Goal: Information Seeking & Learning: Learn about a topic

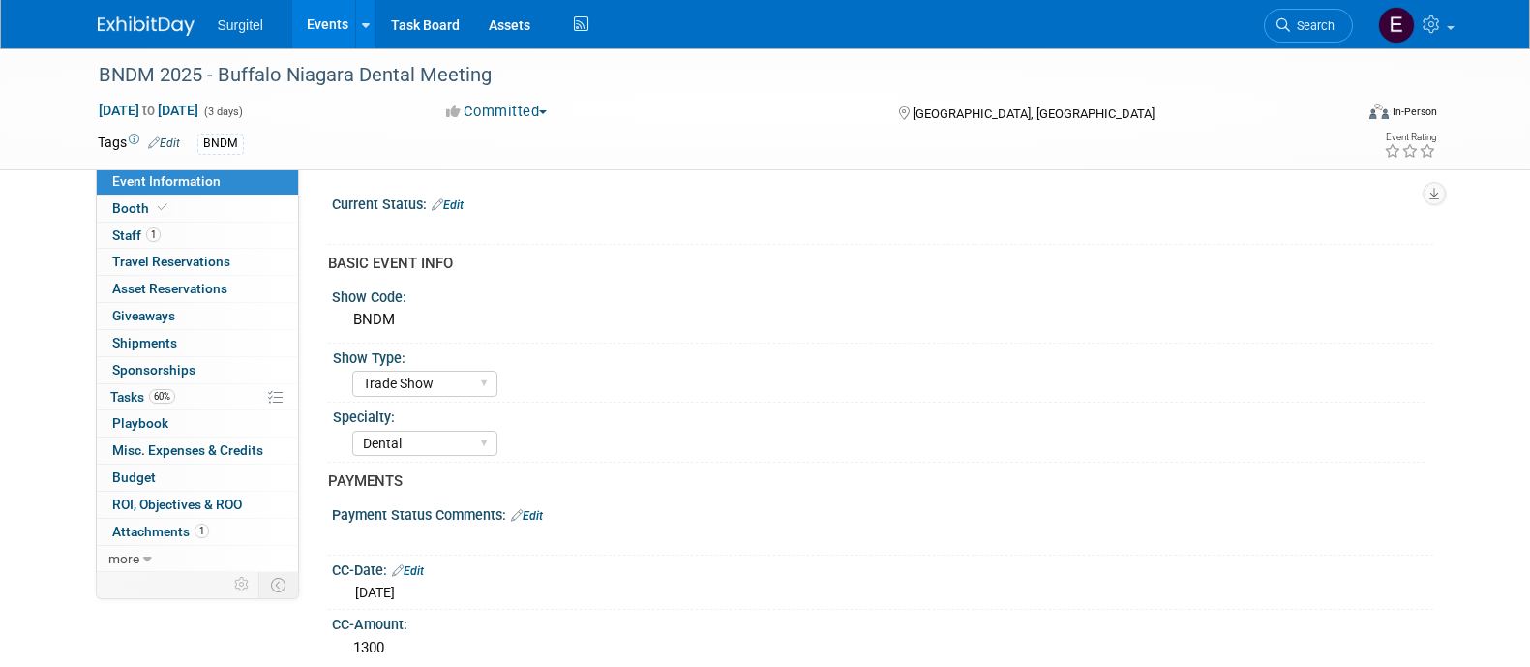
select select "Trade Show"
select select "Dental"
select select "Rewards - 12003"
select select "No"
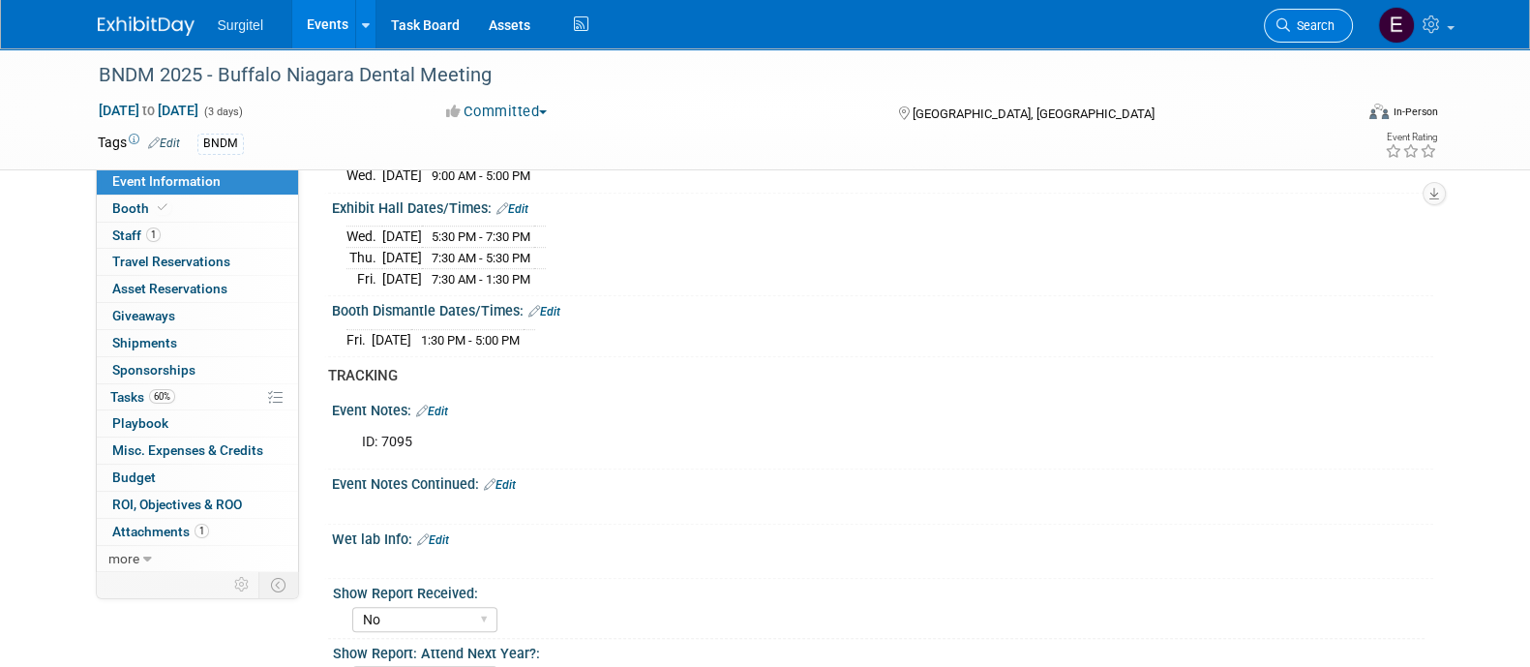
click at [1287, 18] on icon at bounding box center [1283, 25] width 14 height 14
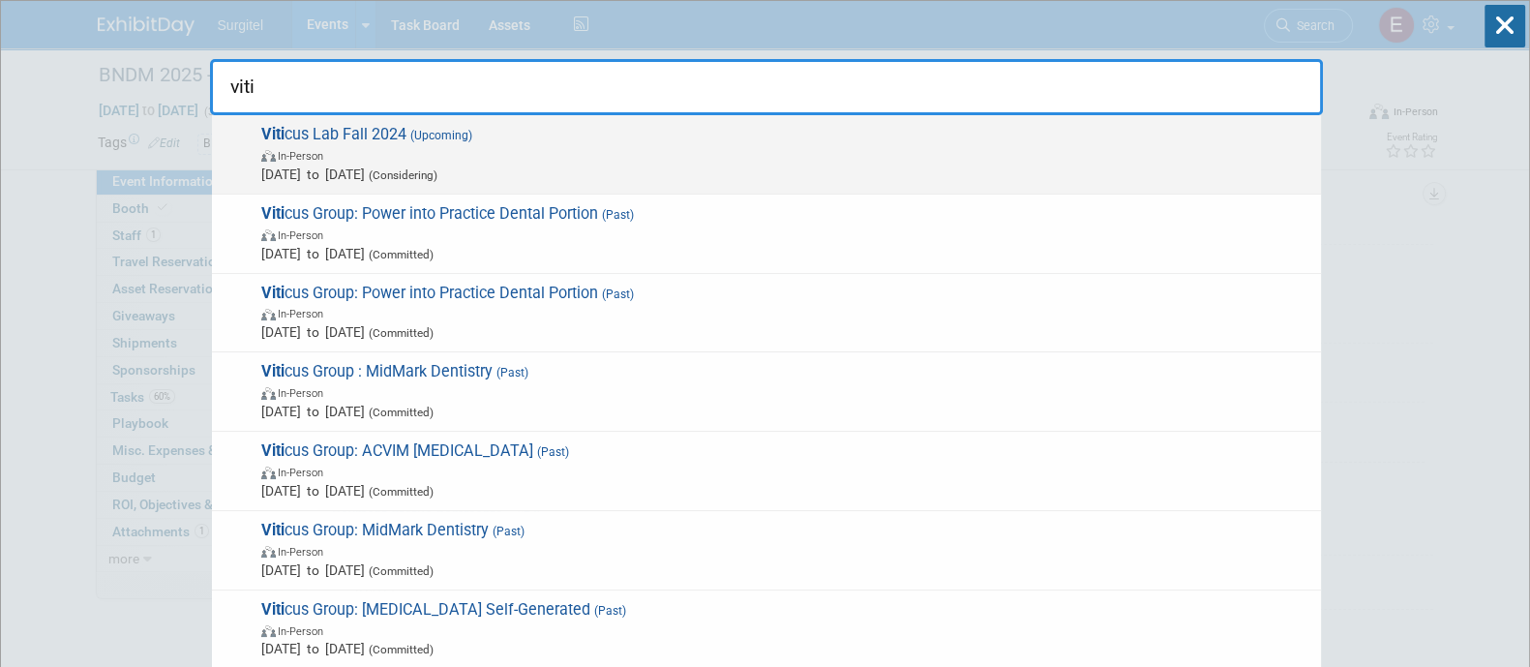
type input "viti"
click at [829, 166] on span "Sep 22, 2025 to Sep 24, 2025 (Considering)" at bounding box center [786, 173] width 1050 height 19
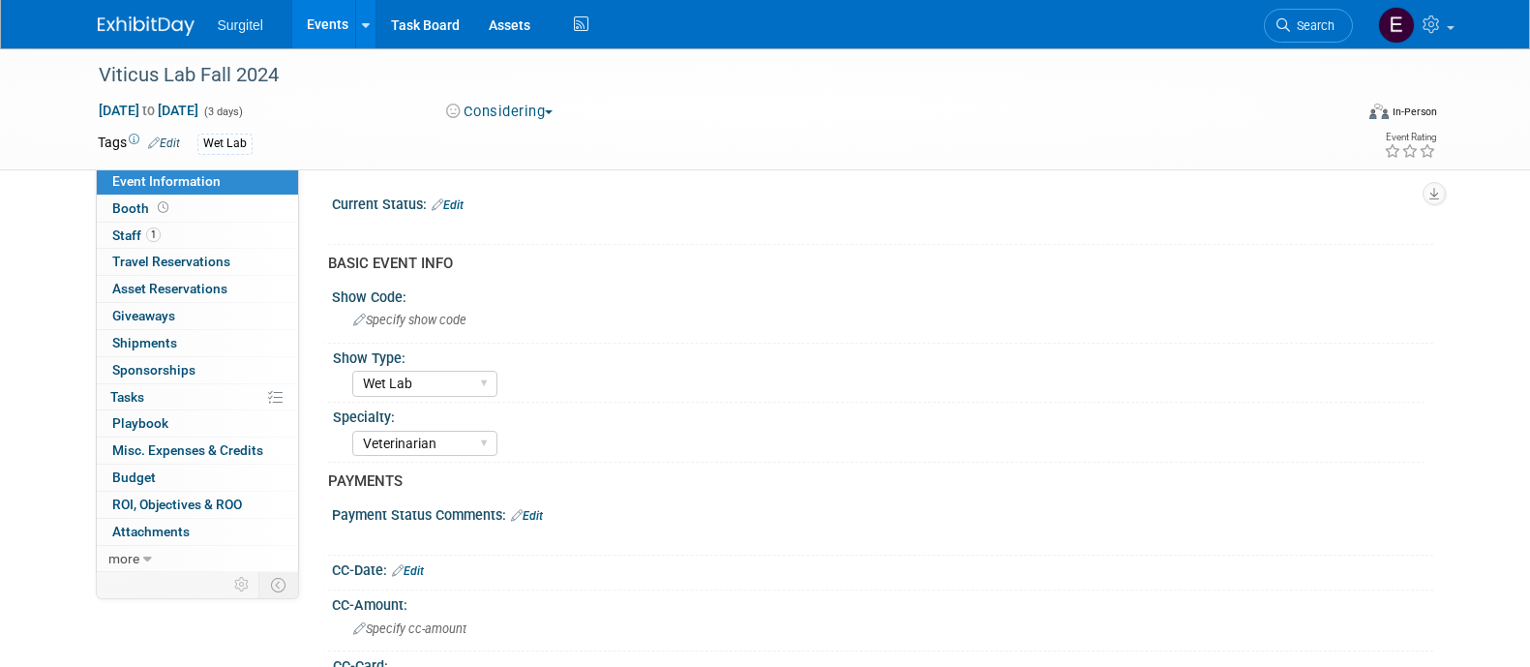
select select "Wet Lab"
select select "Veterinarian"
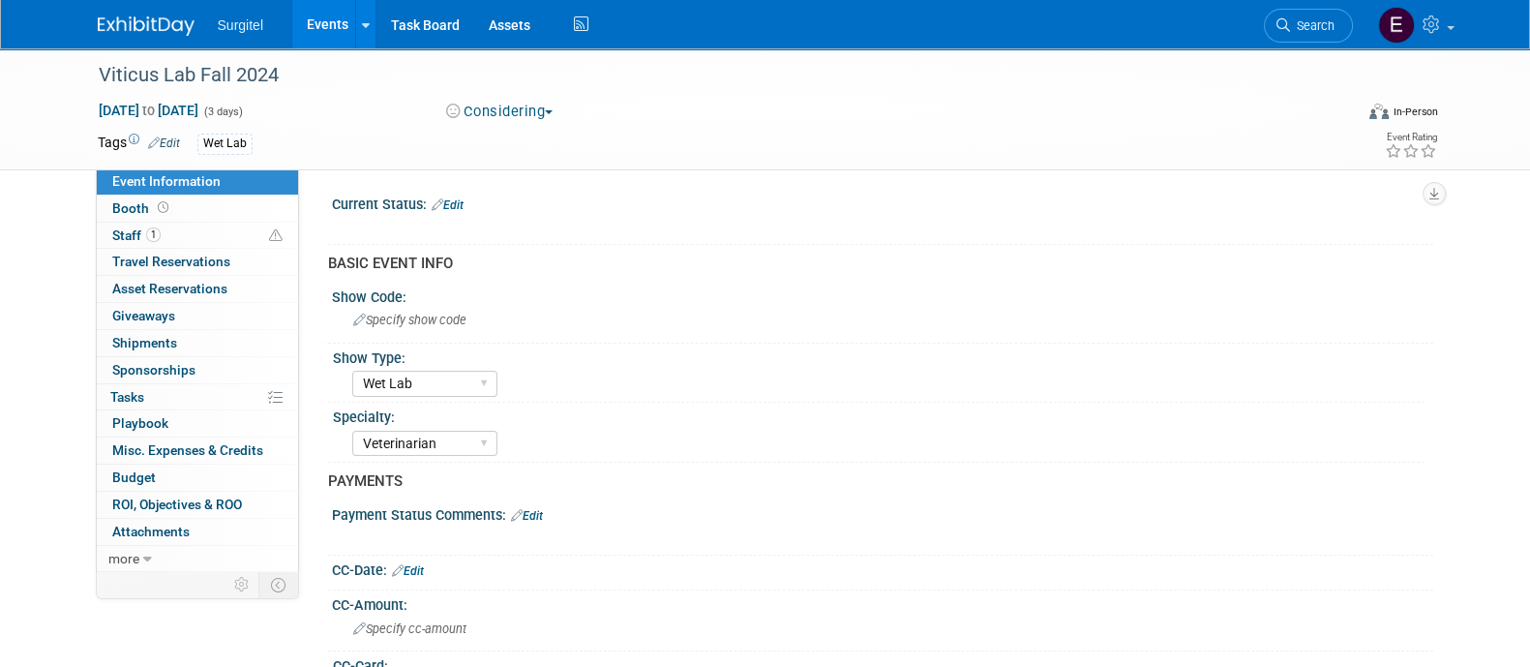
click at [538, 108] on button "Considering" at bounding box center [499, 112] width 121 height 20
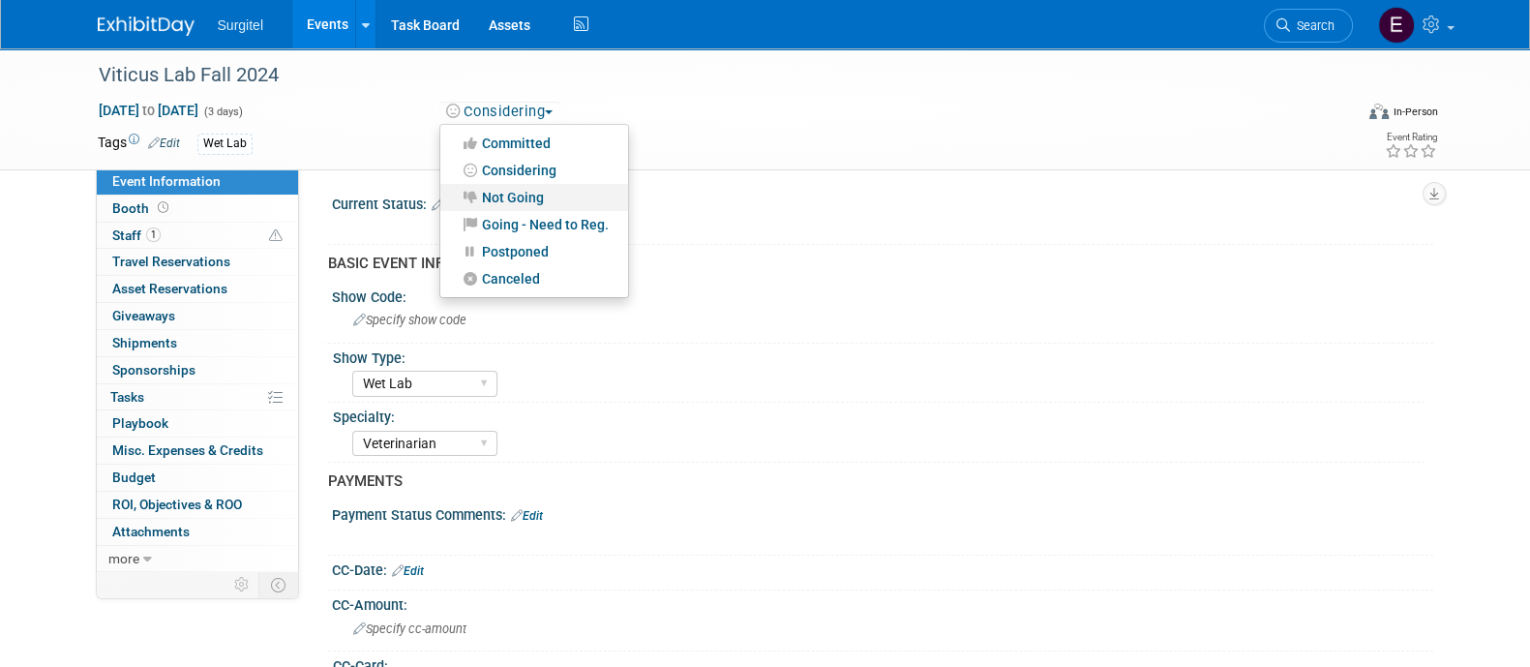
click at [549, 200] on link "Not Going" at bounding box center [534, 197] width 188 height 27
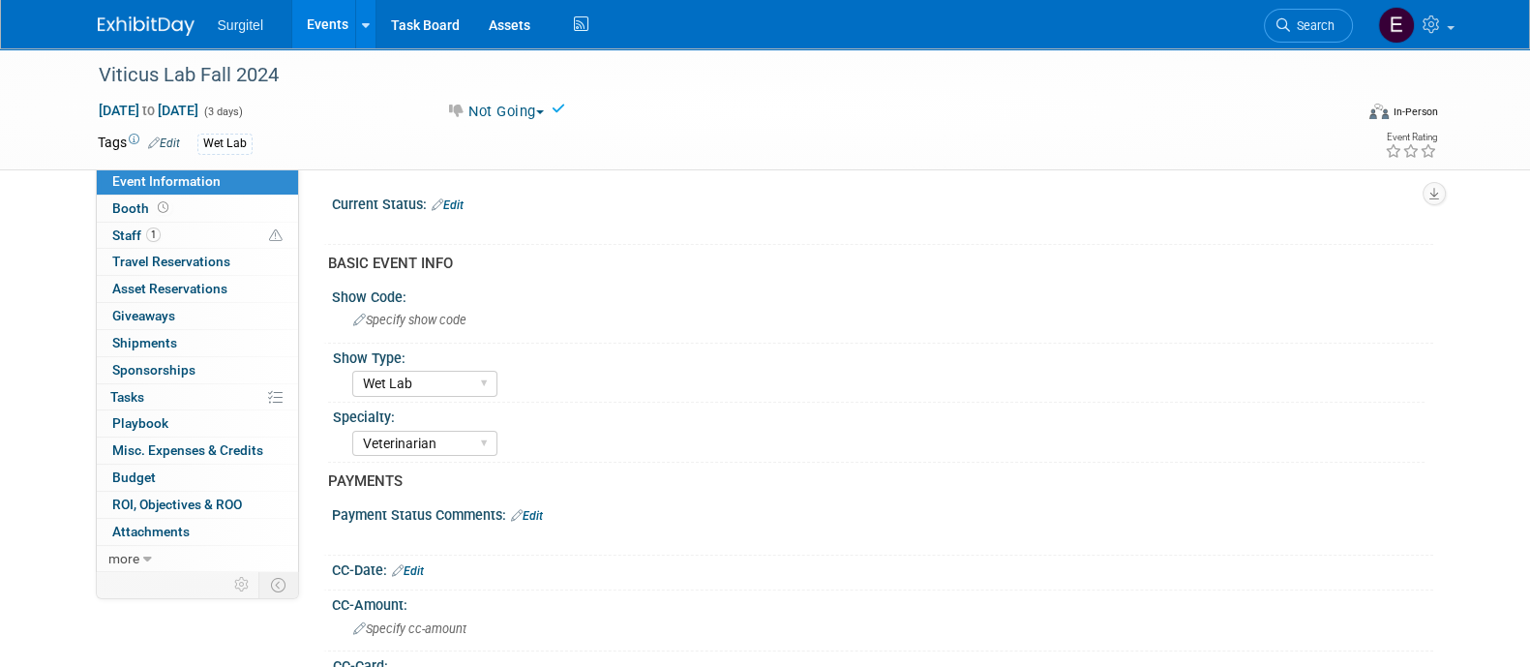
click at [324, 7] on link "Events" at bounding box center [327, 24] width 71 height 48
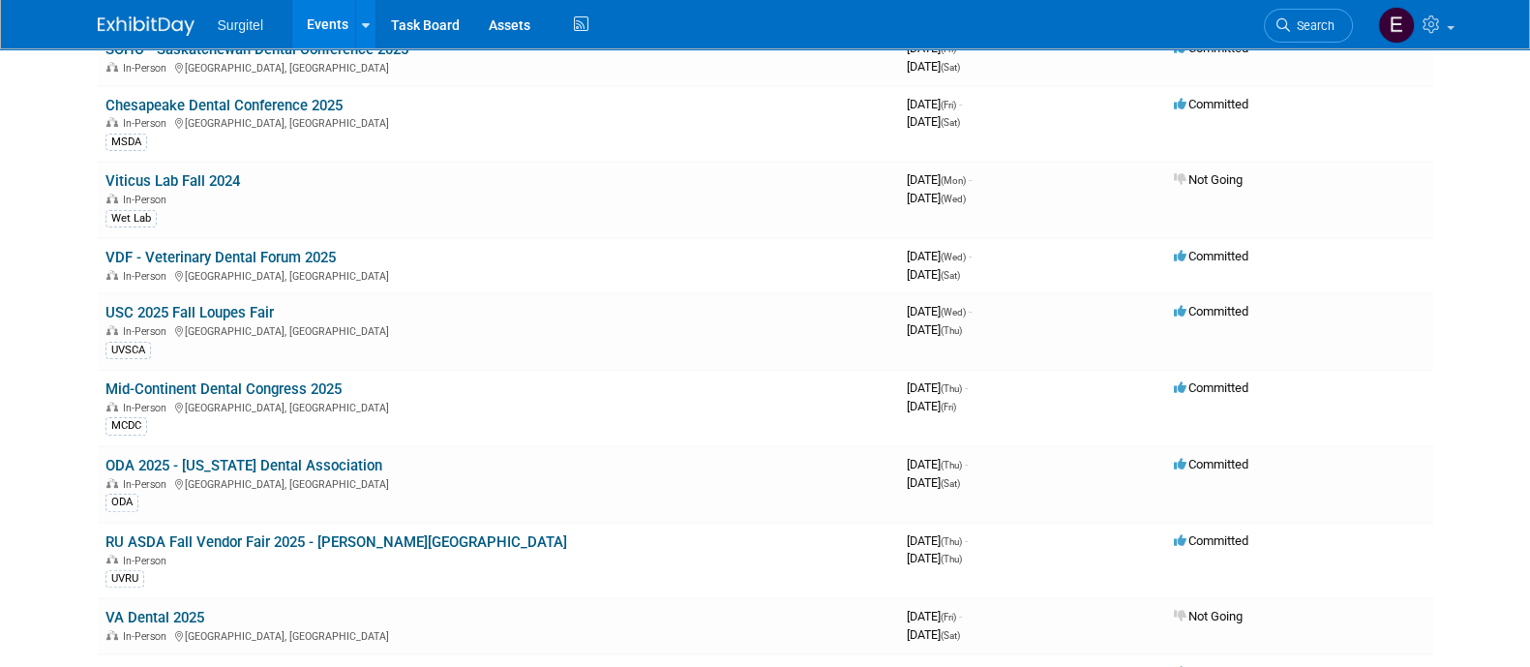
scroll to position [646, 0]
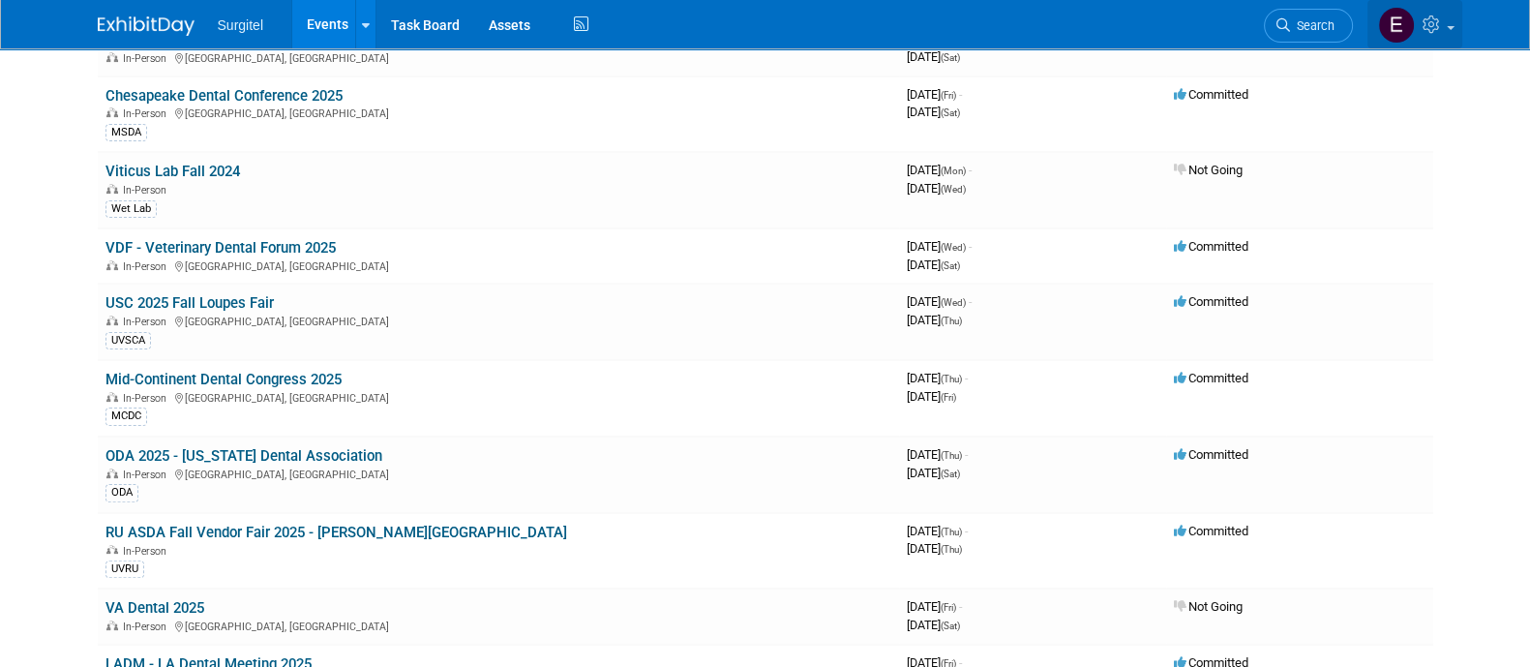
click at [1432, 28] on icon at bounding box center [1433, 23] width 22 height 17
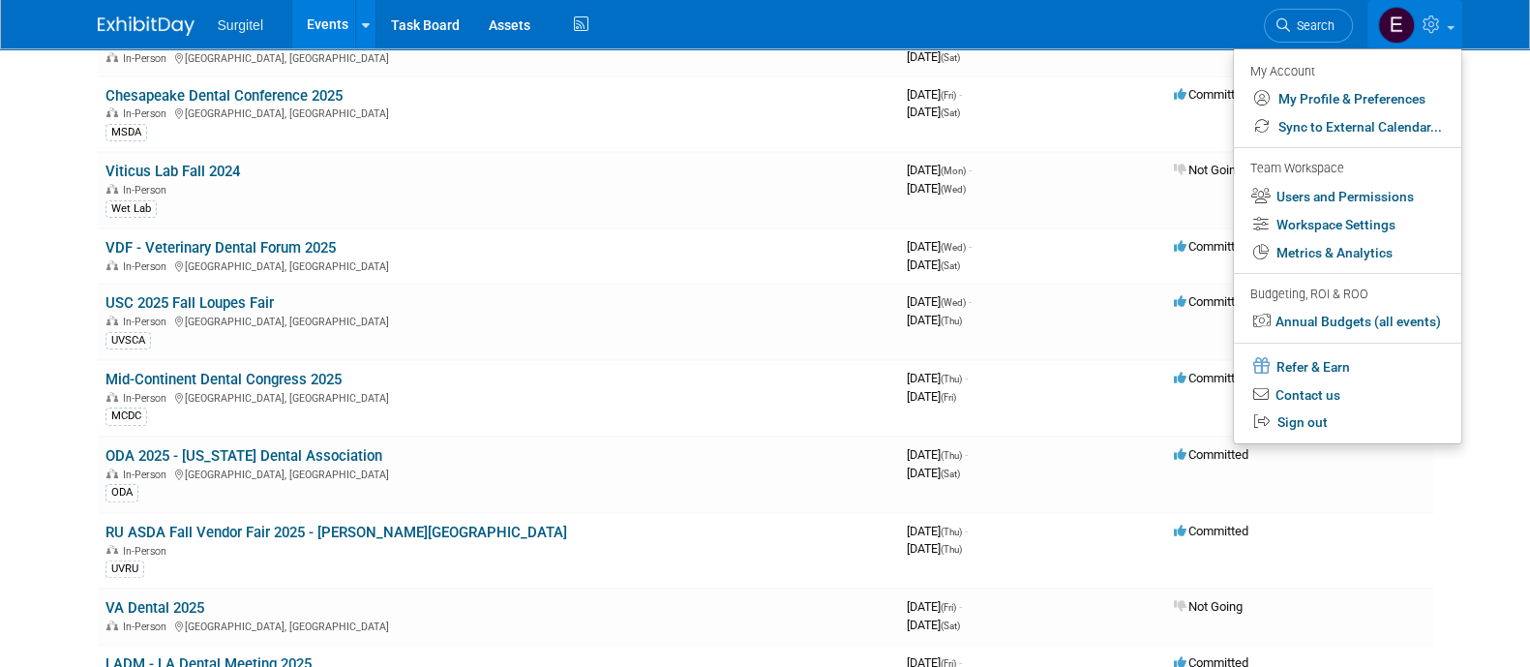
scroll to position [0, 0]
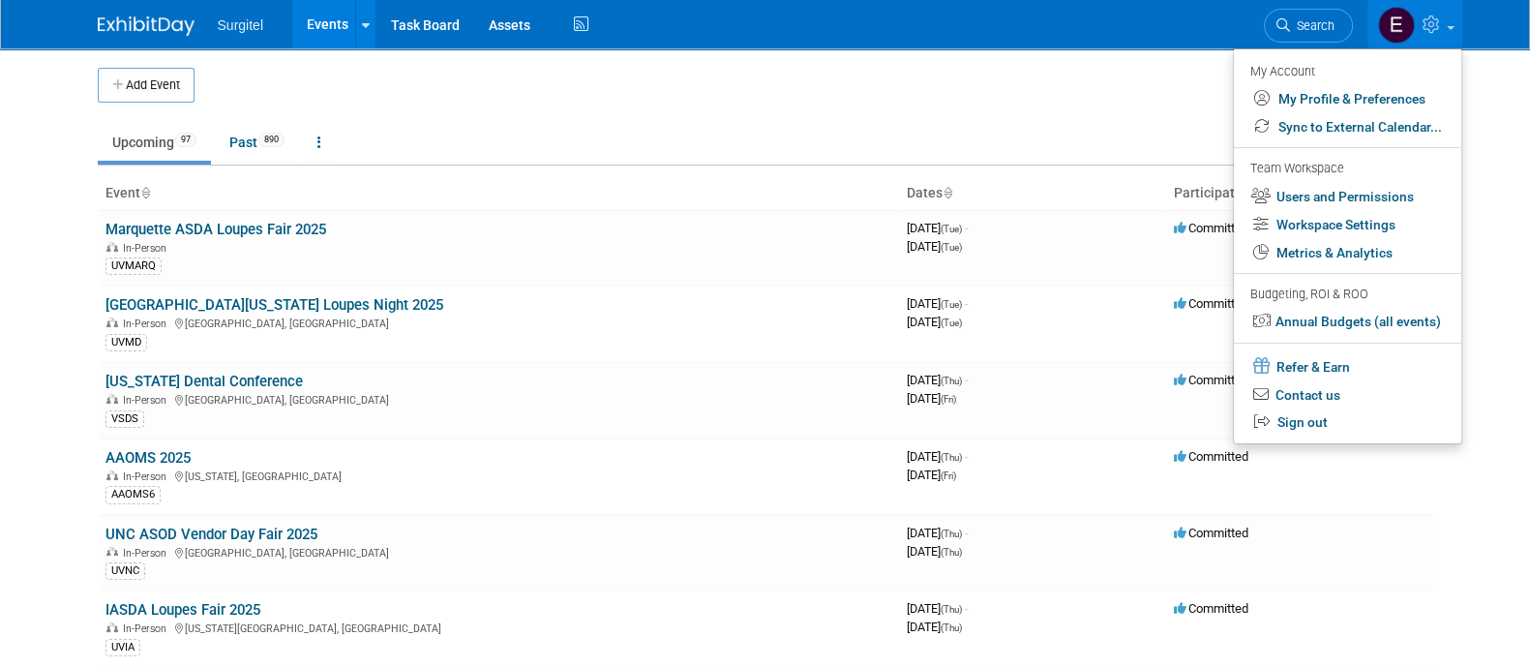
click at [1020, 147] on ul "Upcoming 97 Past 890 All Events 987 Past and Upcoming Grouped Annually Events g…" at bounding box center [715, 144] width 1234 height 44
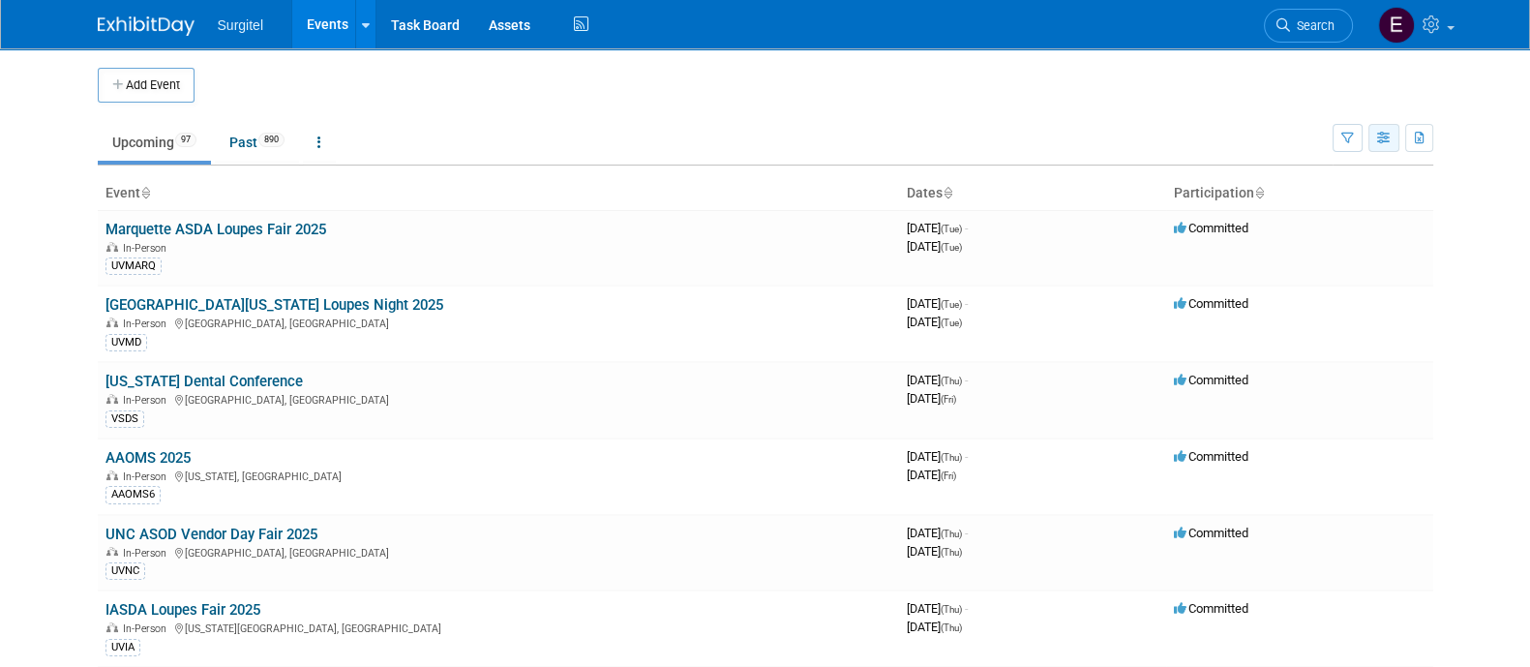
click at [1374, 133] on button "button" at bounding box center [1383, 138] width 31 height 28
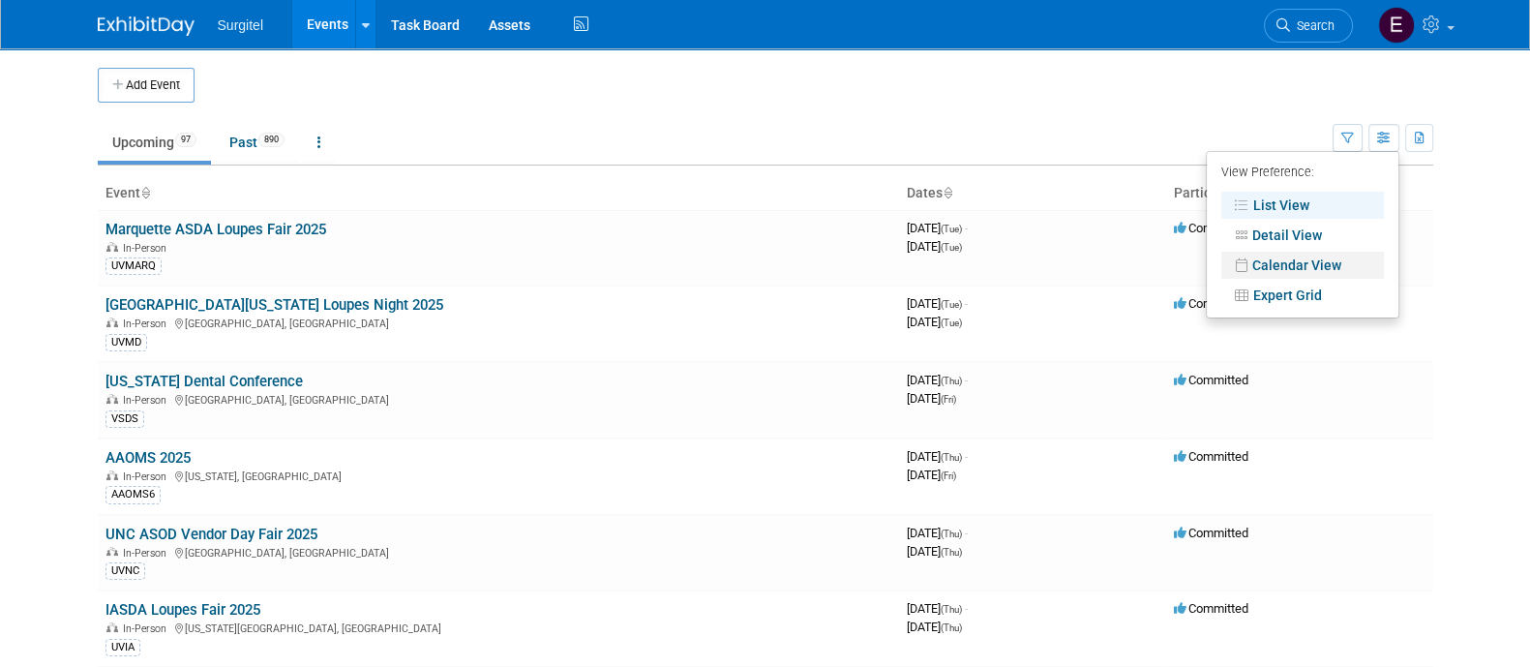
click at [1262, 273] on link "Calendar View" at bounding box center [1302, 265] width 163 height 27
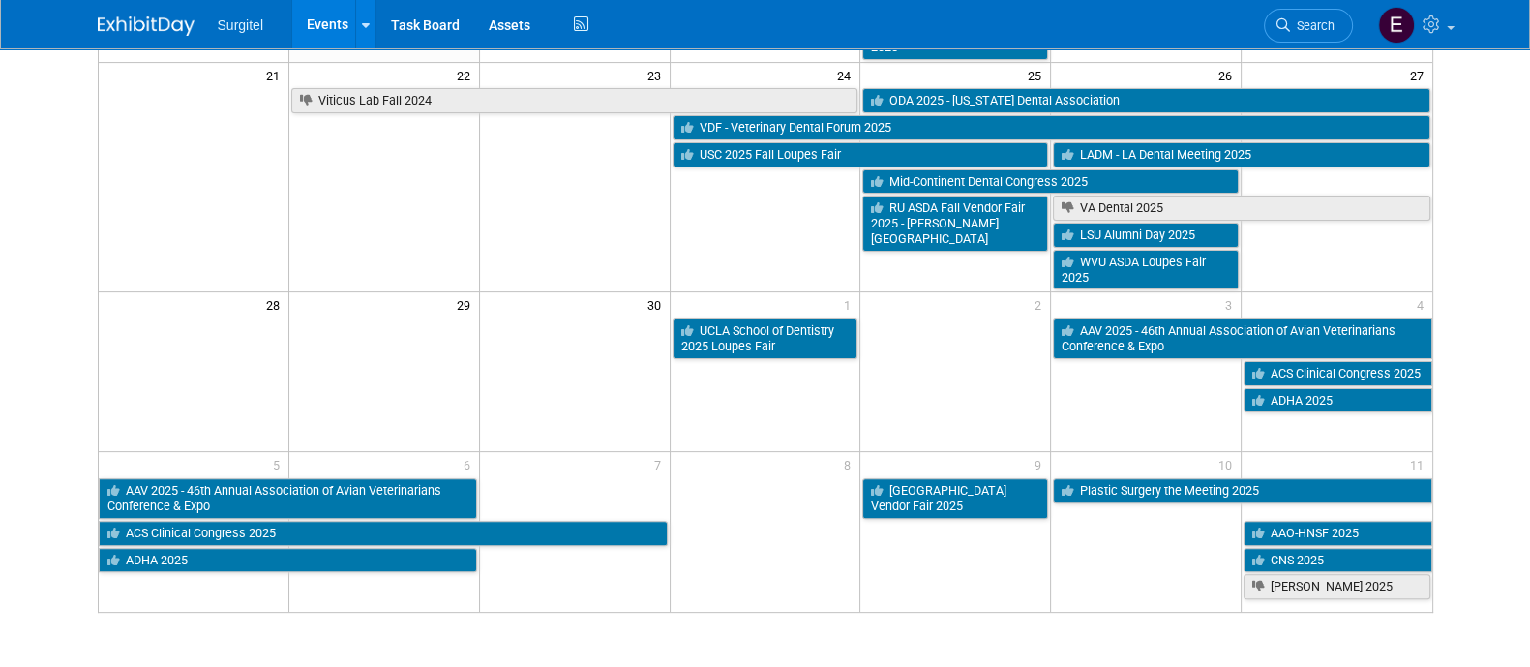
scroll to position [696, 0]
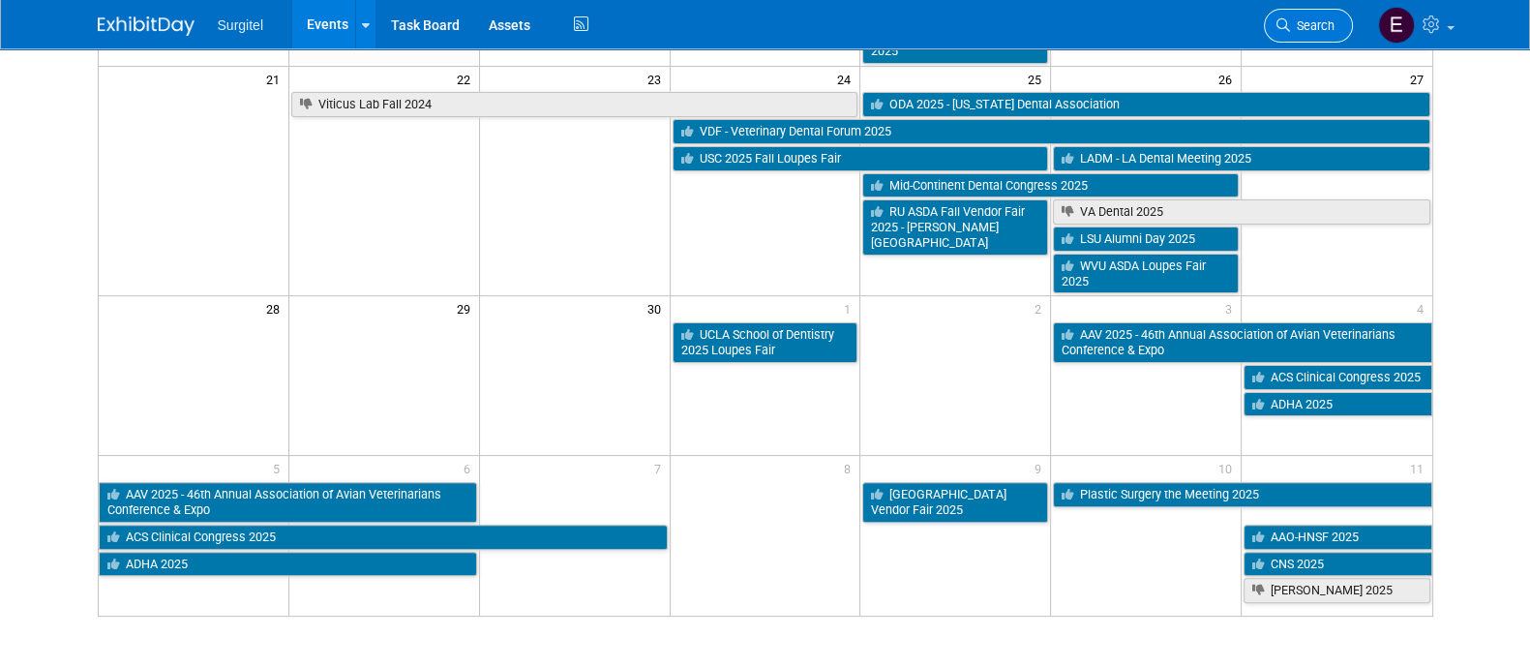
click at [1301, 26] on span "Search" at bounding box center [1312, 25] width 45 height 15
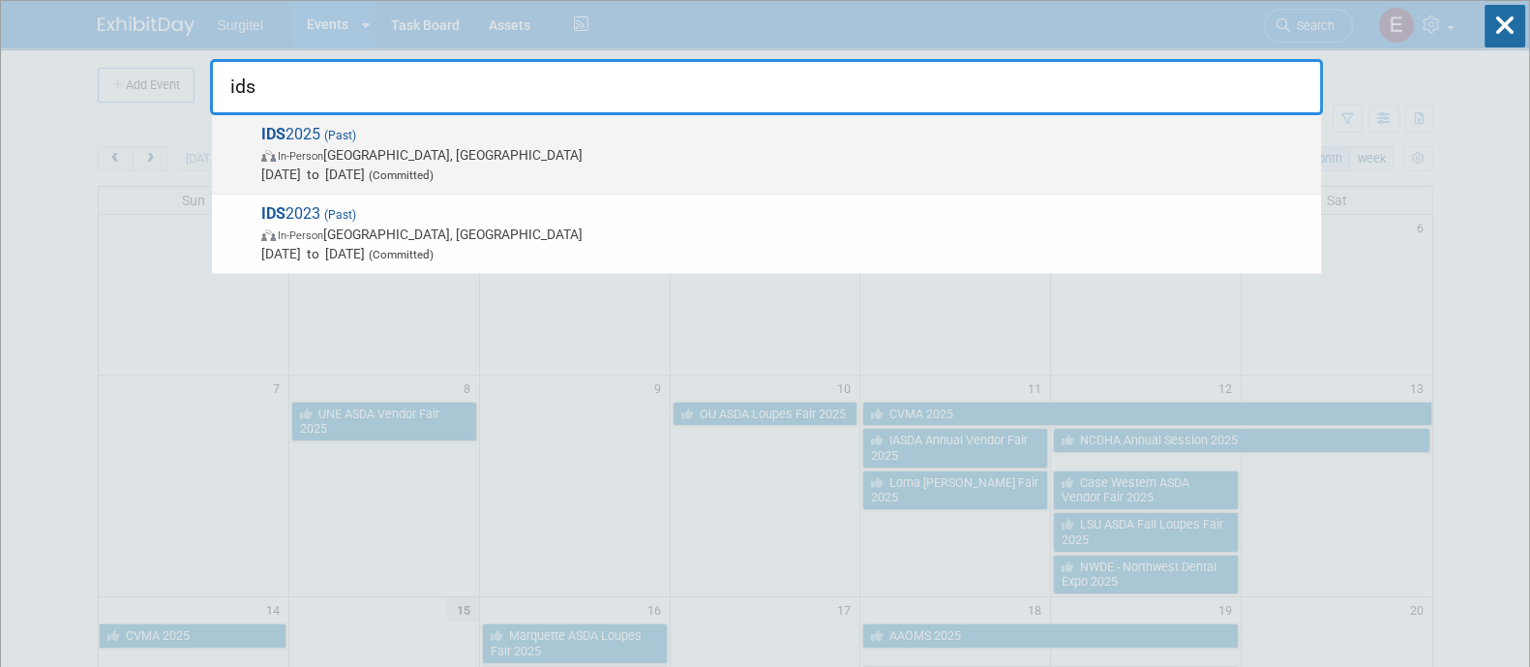
type input "ids"
click at [1266, 137] on span "IDS 2025 (Past) In-Person Cologne, Germany Mar 25, 2025 to Mar 29, 2025 (Commit…" at bounding box center [783, 154] width 1056 height 59
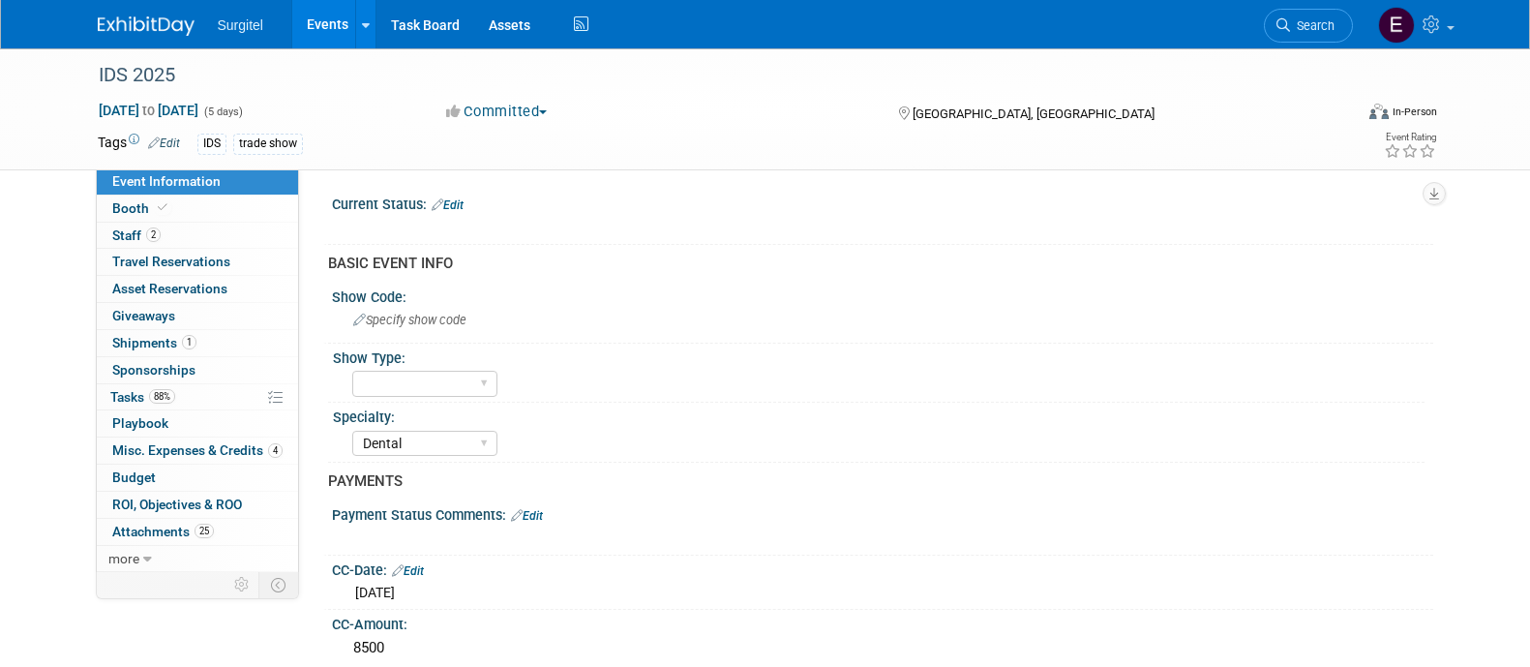
select select "Dental"
select select "Business Cash - 7359"
select select "No"
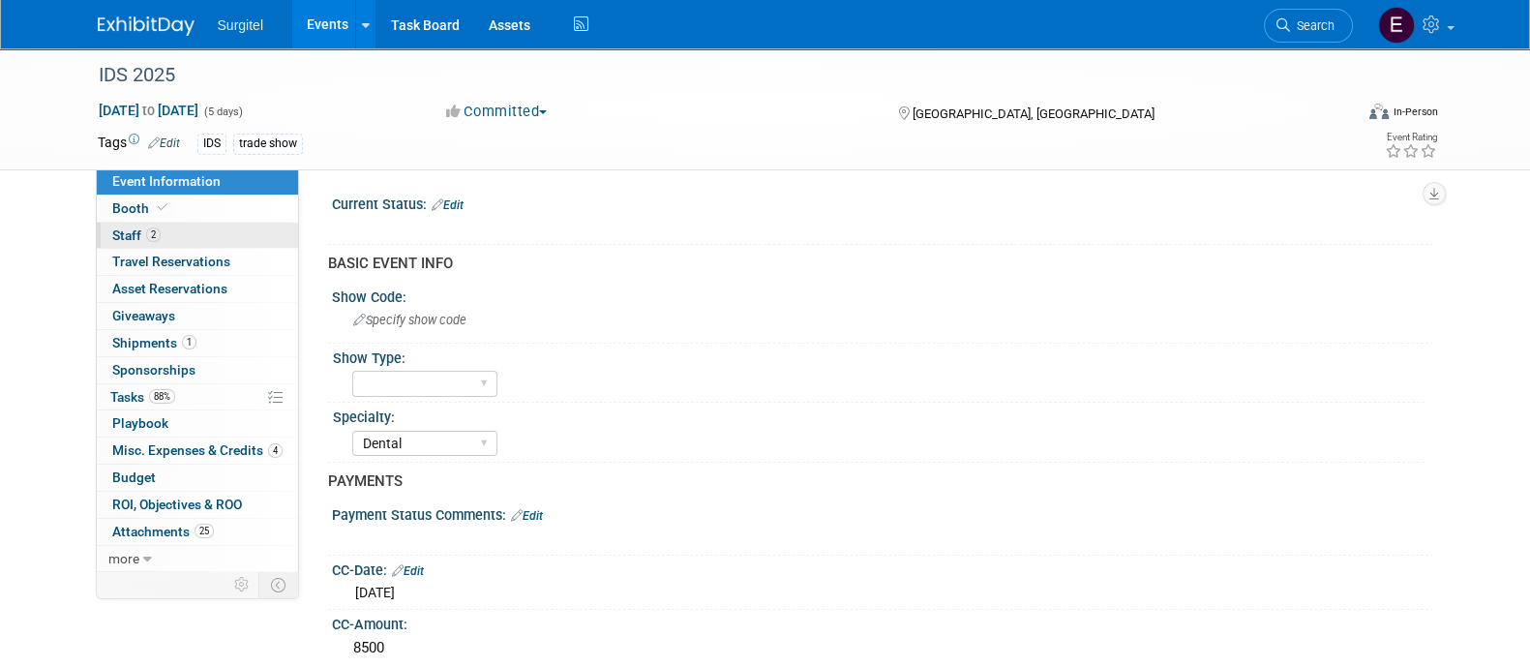
click at [171, 238] on link "2 Staff 2" at bounding box center [197, 236] width 201 height 26
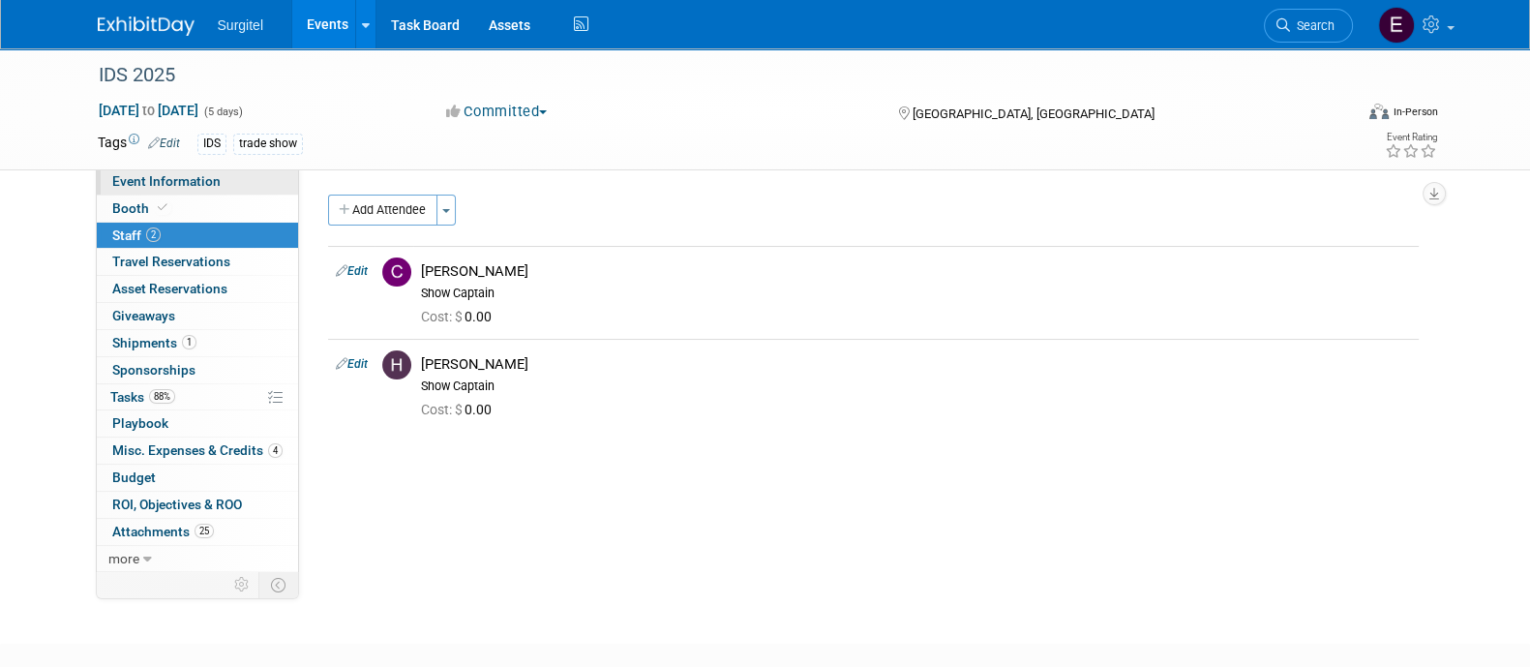
click at [201, 174] on span "Event Information" at bounding box center [166, 180] width 108 height 15
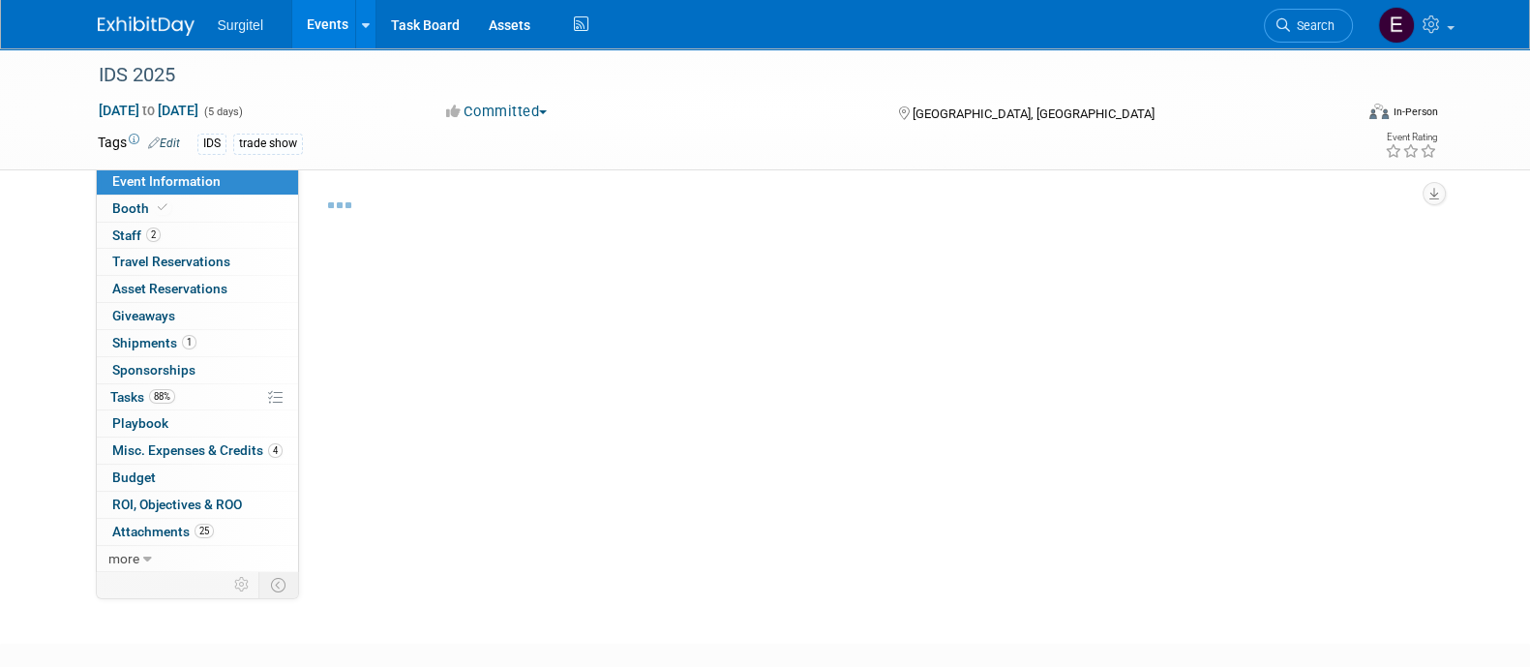
select select "Dental"
select select "Business Cash - 7359"
select select "No"
